Goal: Find specific page/section

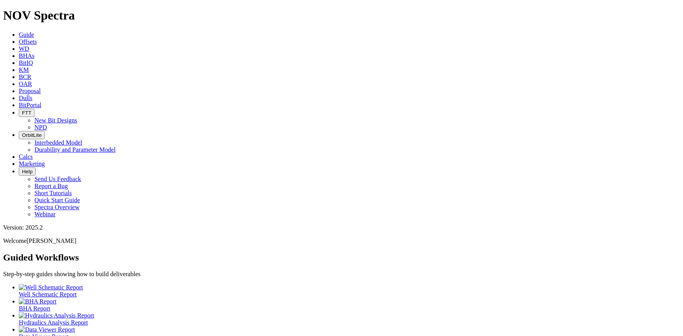
drag, startPoint x: 319, startPoint y: 10, endPoint x: 341, endPoint y: 9, distance: 21.2
click at [32, 95] on link "Dulls" at bounding box center [26, 98] width 14 height 7
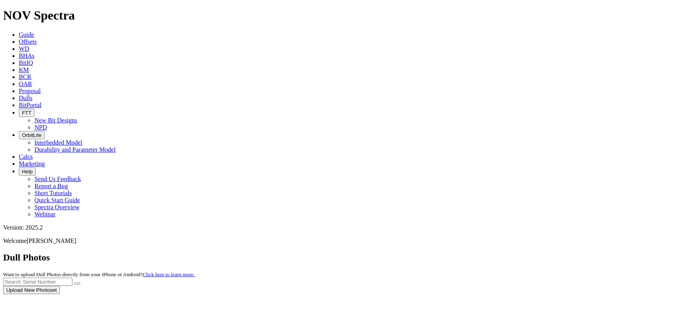
click at [518, 294] on div at bounding box center [341, 294] width 677 height 0
click at [72, 278] on input "text" at bounding box center [37, 282] width 69 height 8
type input "A307843"
click at [77, 284] on icon "submit" at bounding box center [77, 284] width 0 height 0
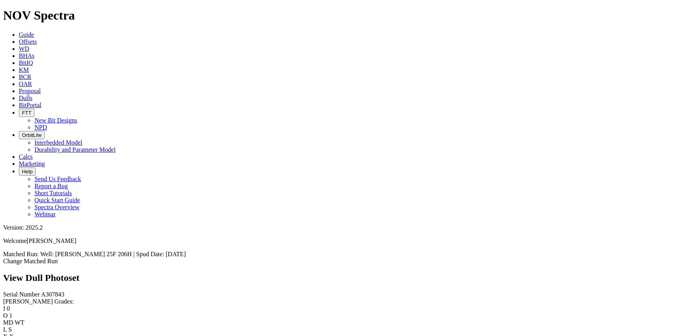
scroll to position [38, 0]
